Goal: Task Accomplishment & Management: Manage account settings

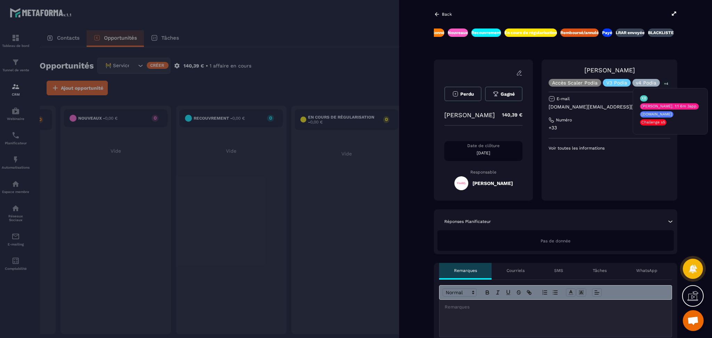
click at [666, 83] on p "+4" at bounding box center [666, 83] width 9 height 7
click at [632, 83] on div "V3 Podia" at bounding box center [645, 83] width 27 height 8
click at [370, 38] on div at bounding box center [356, 169] width 712 height 338
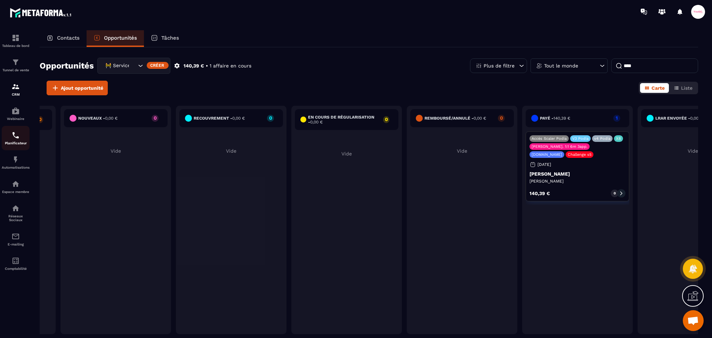
click at [18, 135] on img at bounding box center [15, 135] width 8 height 8
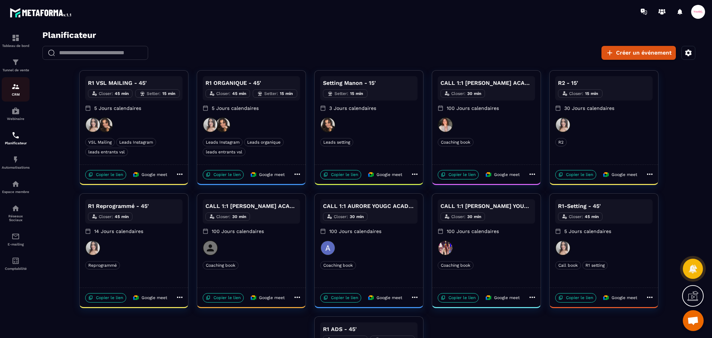
click at [9, 90] on div "CRM" at bounding box center [16, 89] width 28 height 14
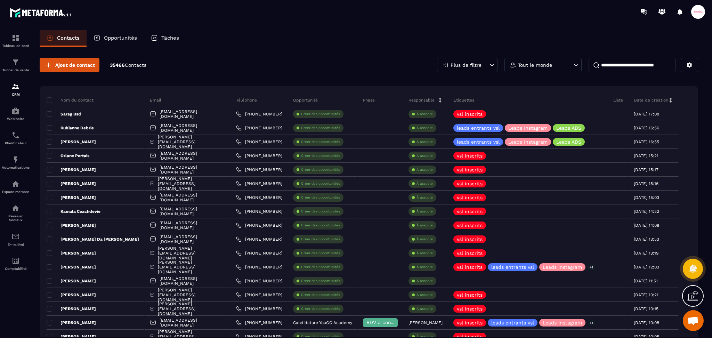
click at [131, 38] on p "Opportunités" at bounding box center [120, 38] width 33 height 6
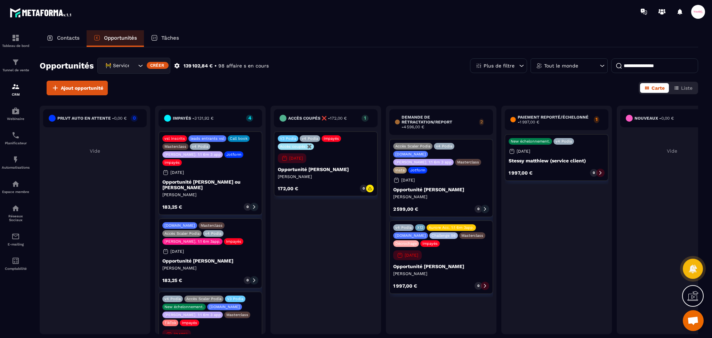
click at [137, 64] on icon "Search for option" at bounding box center [140, 65] width 7 height 7
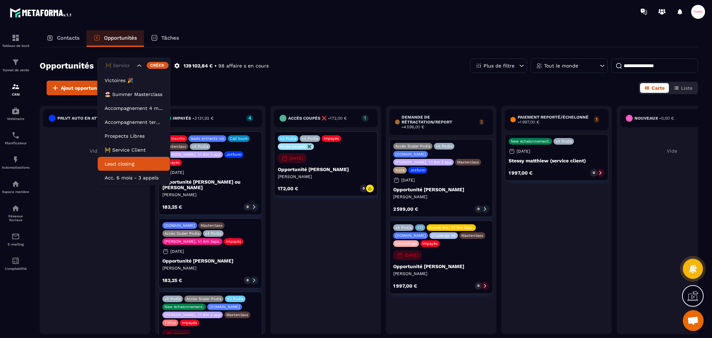
click at [117, 158] on li "Lead closing" at bounding box center [134, 164] width 72 height 14
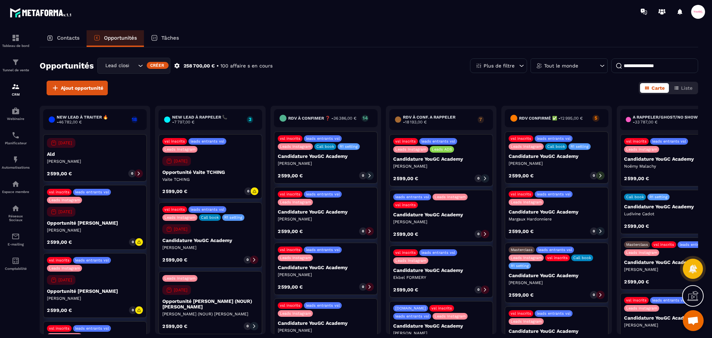
click at [626, 63] on input at bounding box center [654, 65] width 87 height 15
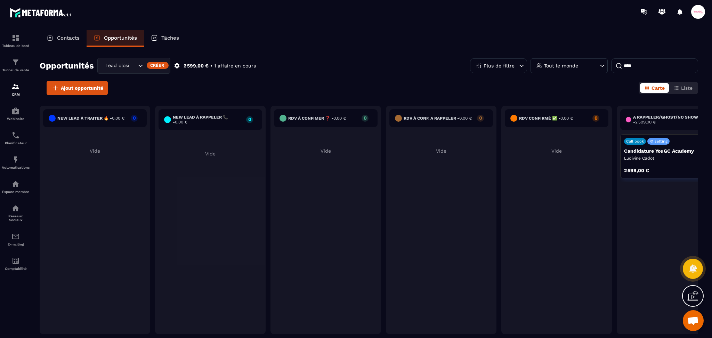
type input "****"
click at [661, 161] on div "Call book R1 setting Candidature YouGC Academy [PERSON_NAME] 2 599,00 € 0" at bounding box center [672, 156] width 104 height 44
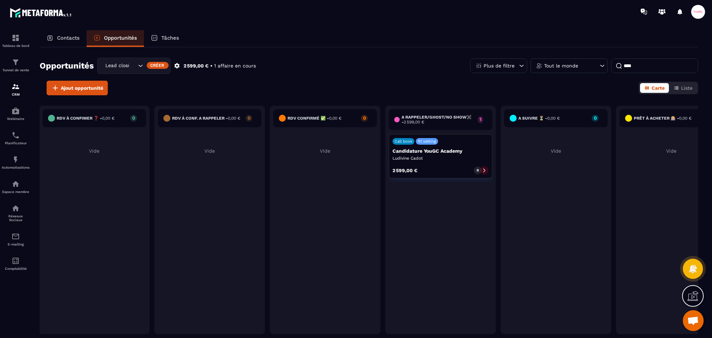
scroll to position [0, 260]
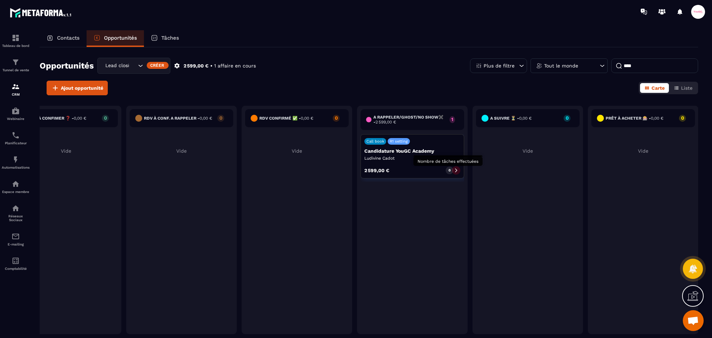
click at [449, 172] on p "0" at bounding box center [449, 170] width 2 height 5
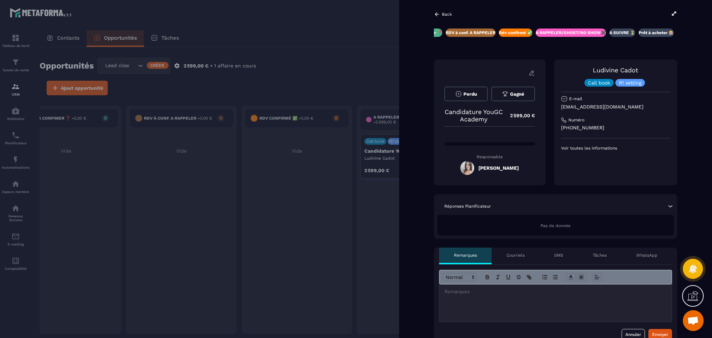
scroll to position [0, 137]
